Goal: Task Accomplishment & Management: Manage account settings

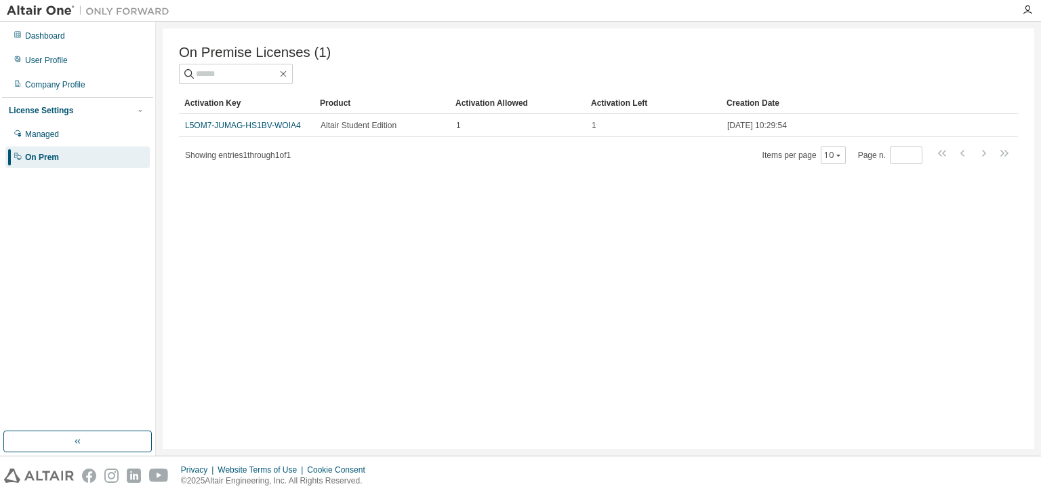
click at [43, 9] on img at bounding box center [91, 11] width 169 height 14
click at [68, 9] on img at bounding box center [91, 11] width 169 height 14
click at [23, 42] on div "Dashboard" at bounding box center [77, 36] width 144 height 22
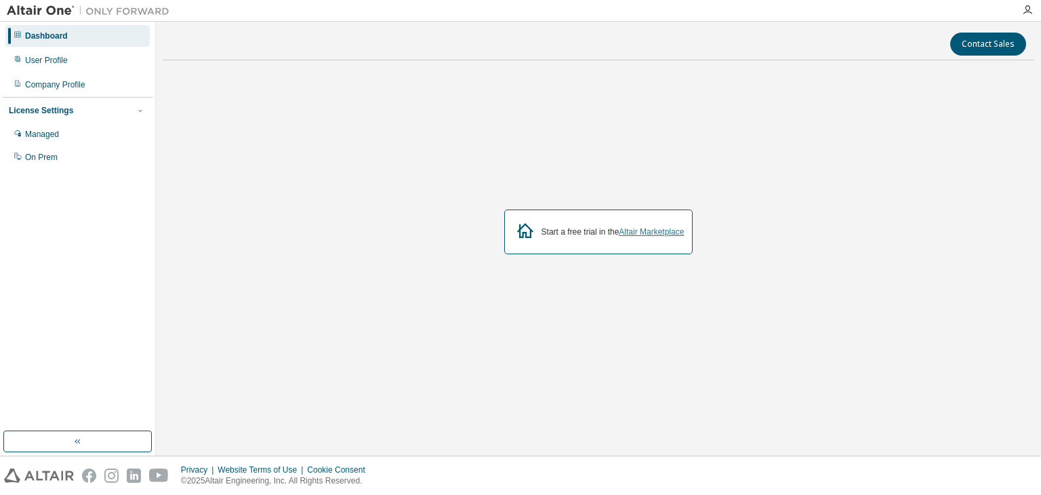
click at [671, 229] on link "Altair Marketplace" at bounding box center [651, 231] width 65 height 9
click at [41, 158] on div "On Prem" at bounding box center [41, 157] width 33 height 11
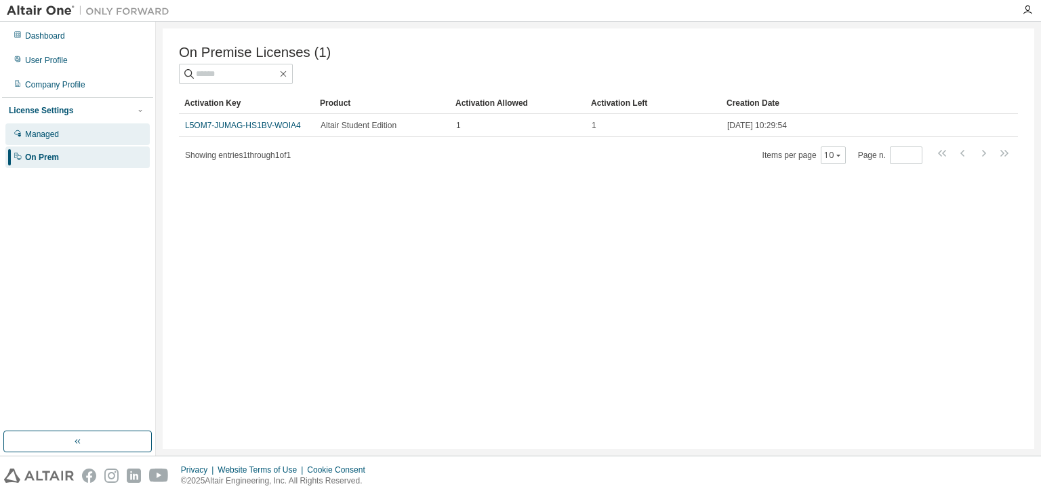
click at [49, 129] on div "Managed" at bounding box center [42, 134] width 34 height 11
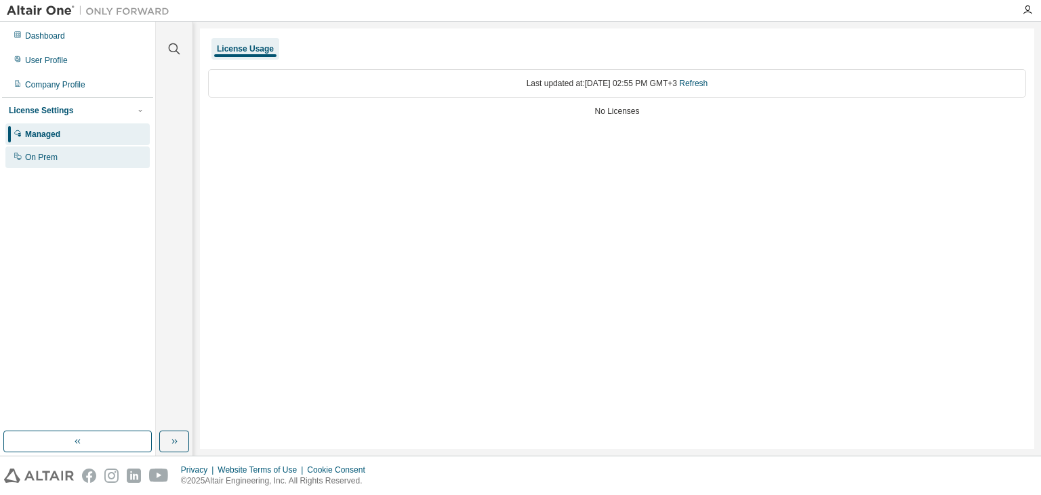
click at [39, 158] on div "On Prem" at bounding box center [41, 157] width 33 height 11
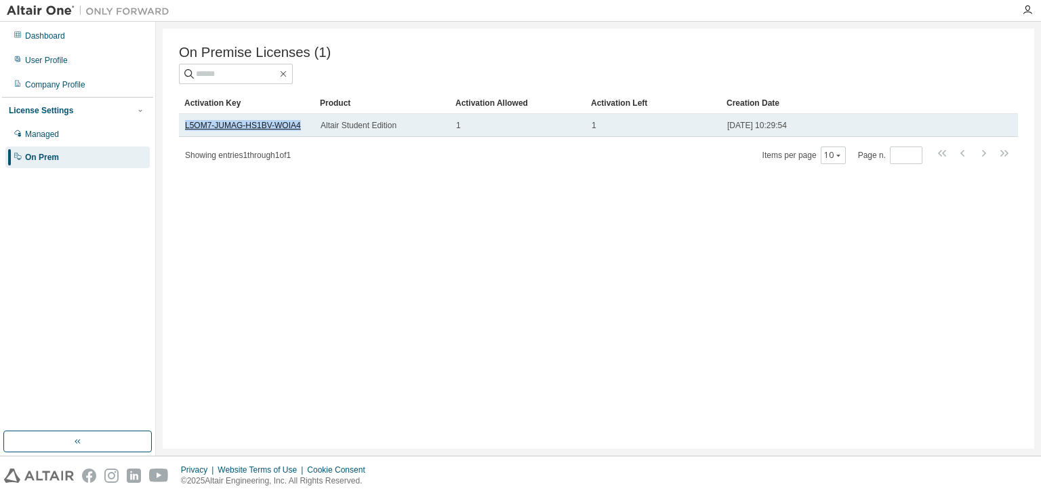
drag, startPoint x: 300, startPoint y: 129, endPoint x: 186, endPoint y: 126, distance: 113.9
click at [186, 126] on div "L5OM7-JUMAG-HS1BV-WOIA4" at bounding box center [246, 125] width 123 height 11
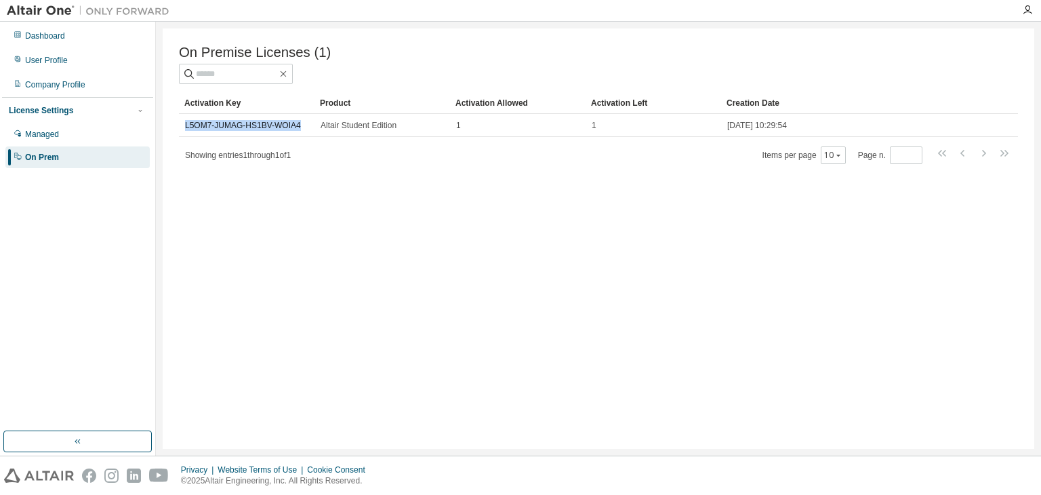
copy link "L5OM7-JUMAG-HS1BV-WOIA4"
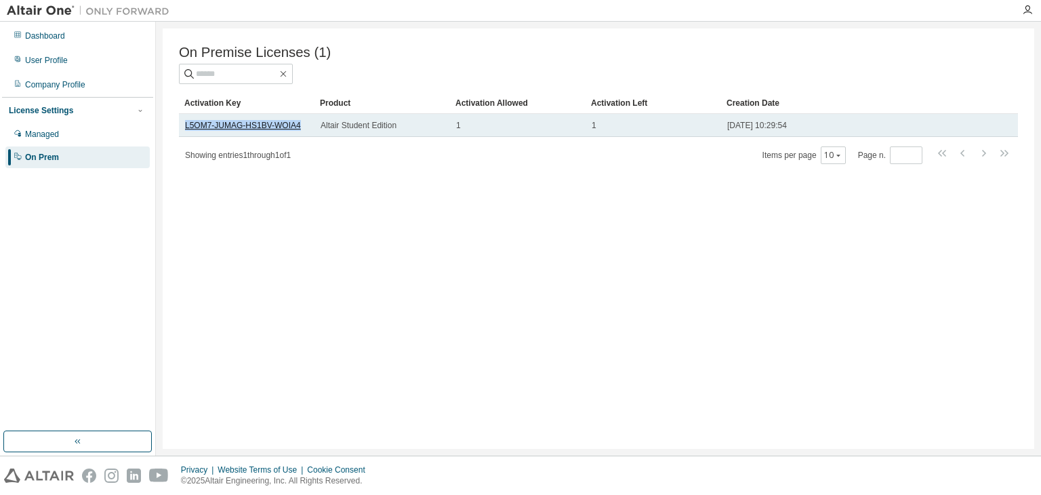
copy link "L5OM7-JUMAG-HS1BV-WOIA4"
